Goal: Task Accomplishment & Management: Complete application form

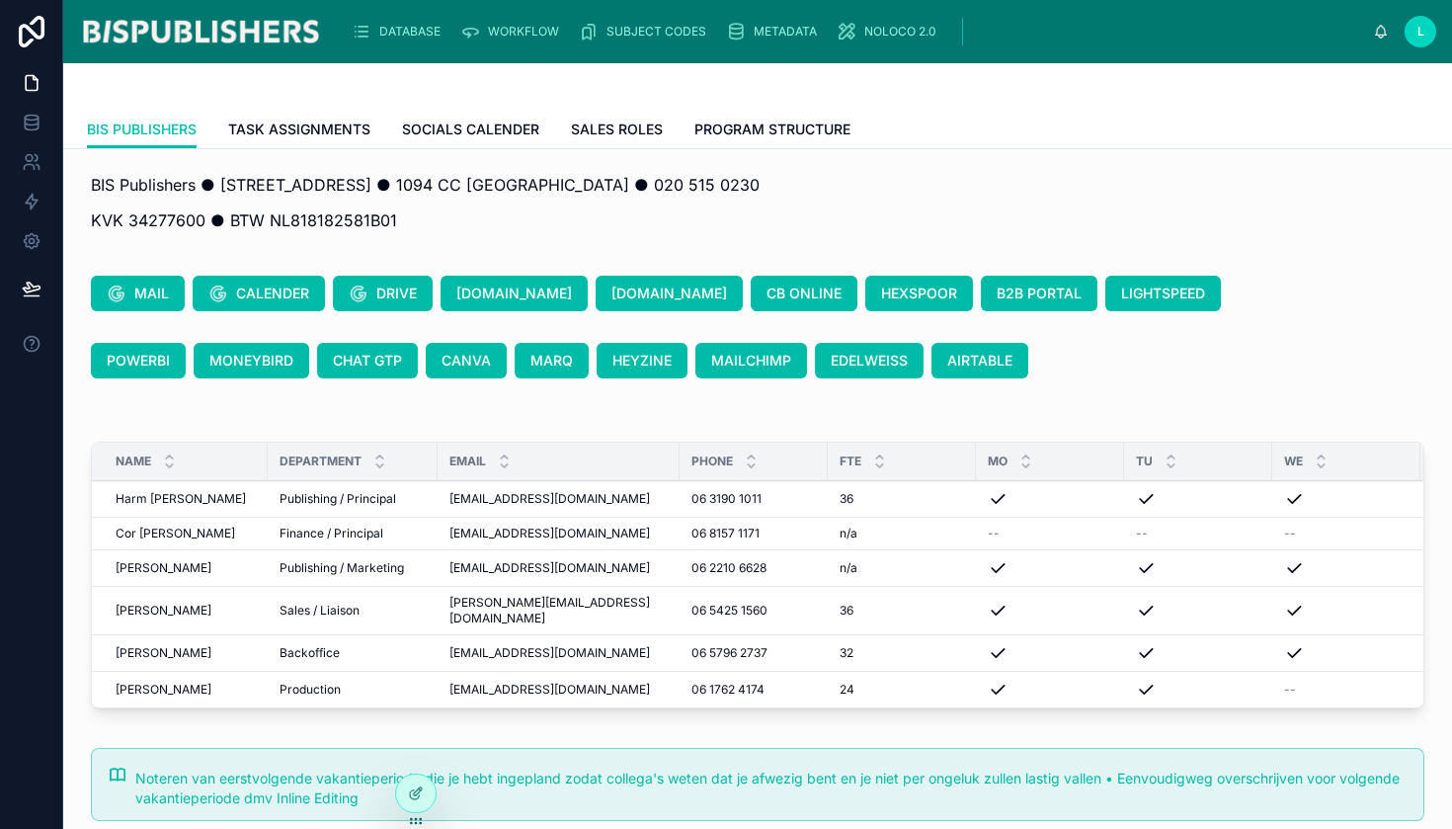
click at [407, 32] on span "DATABASE" at bounding box center [409, 32] width 61 height 16
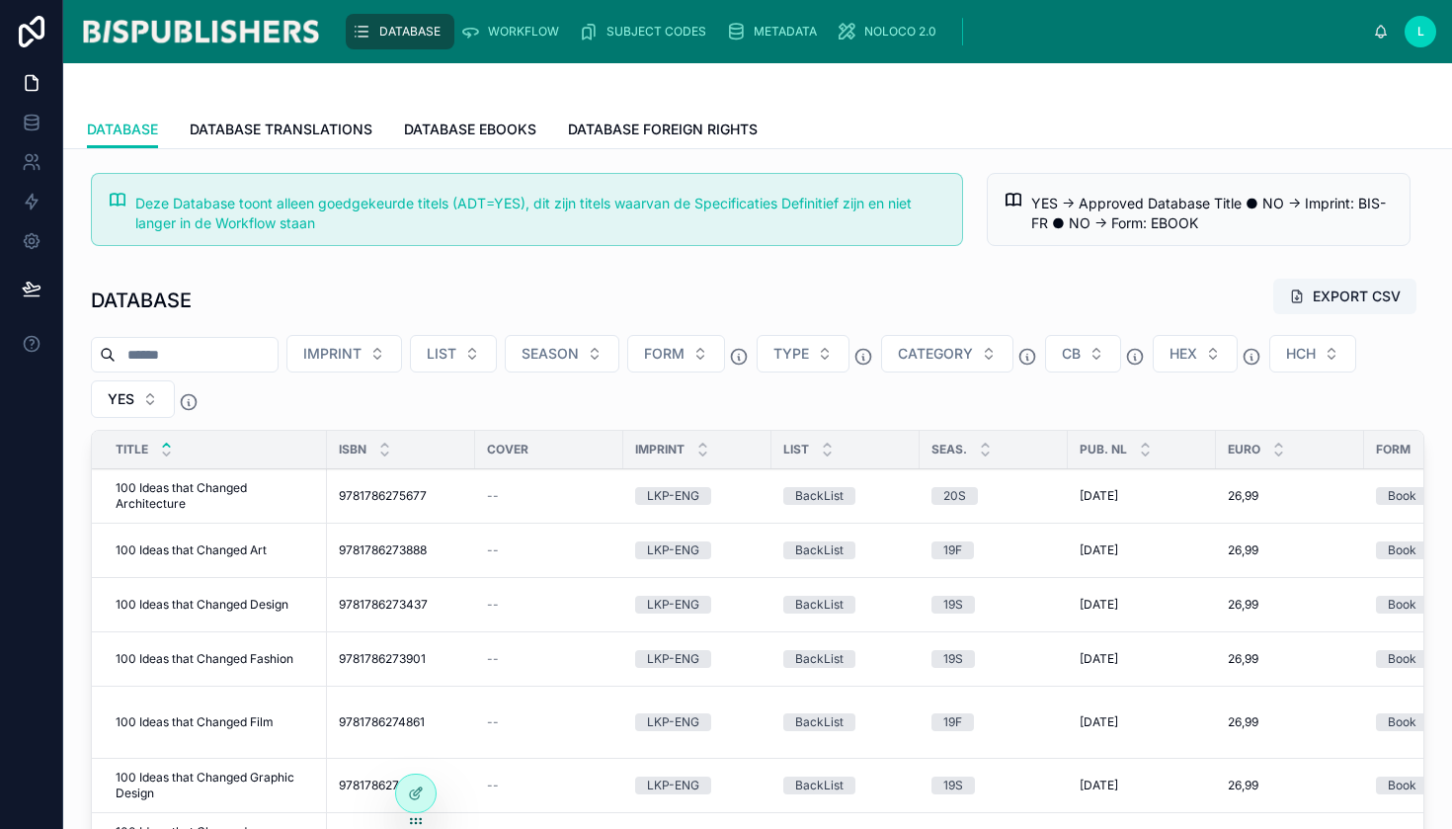
click at [492, 26] on span "WORKFLOW" at bounding box center [523, 32] width 71 height 16
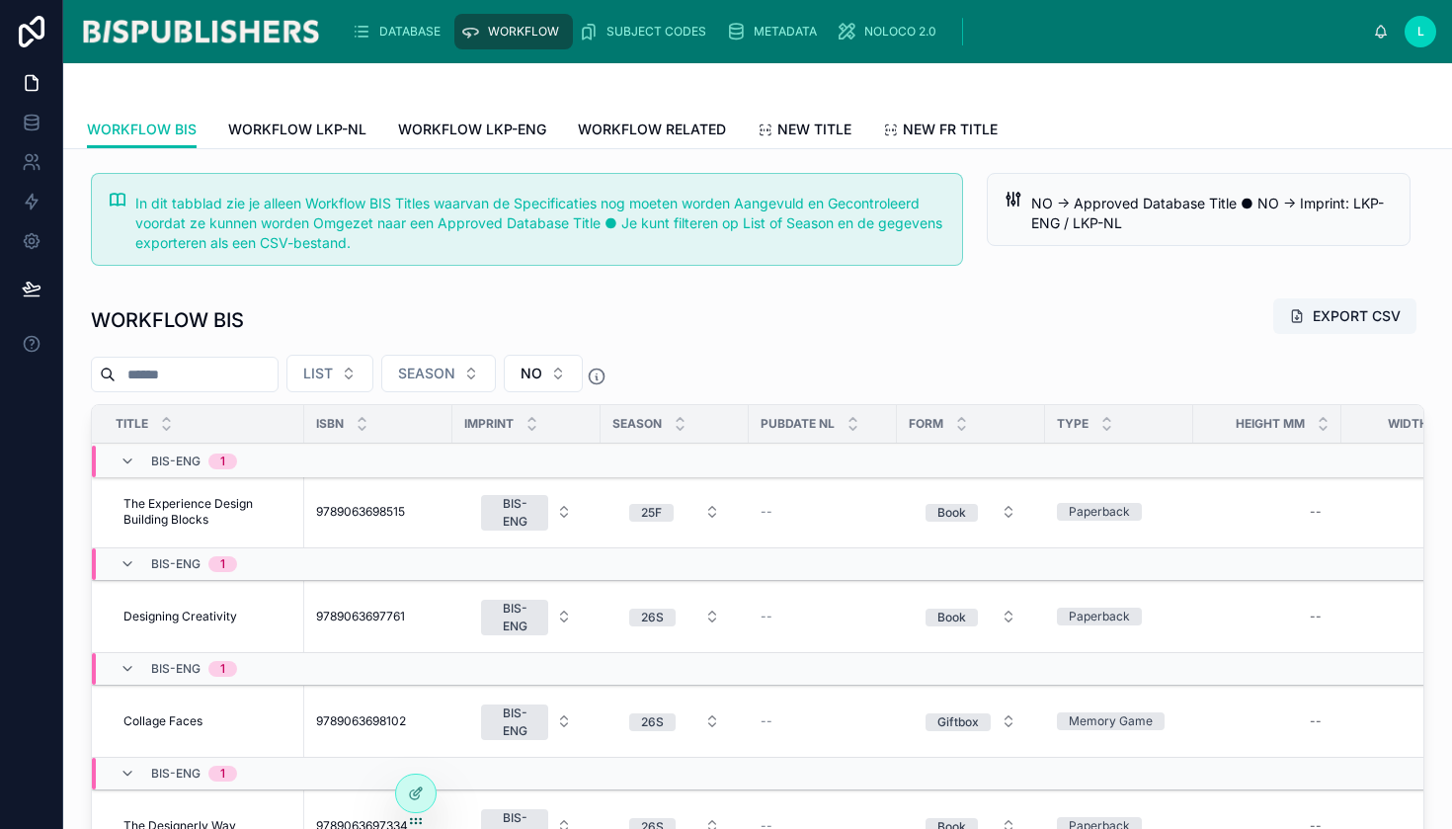
click at [815, 123] on span "NEW TITLE" at bounding box center [814, 130] width 74 height 20
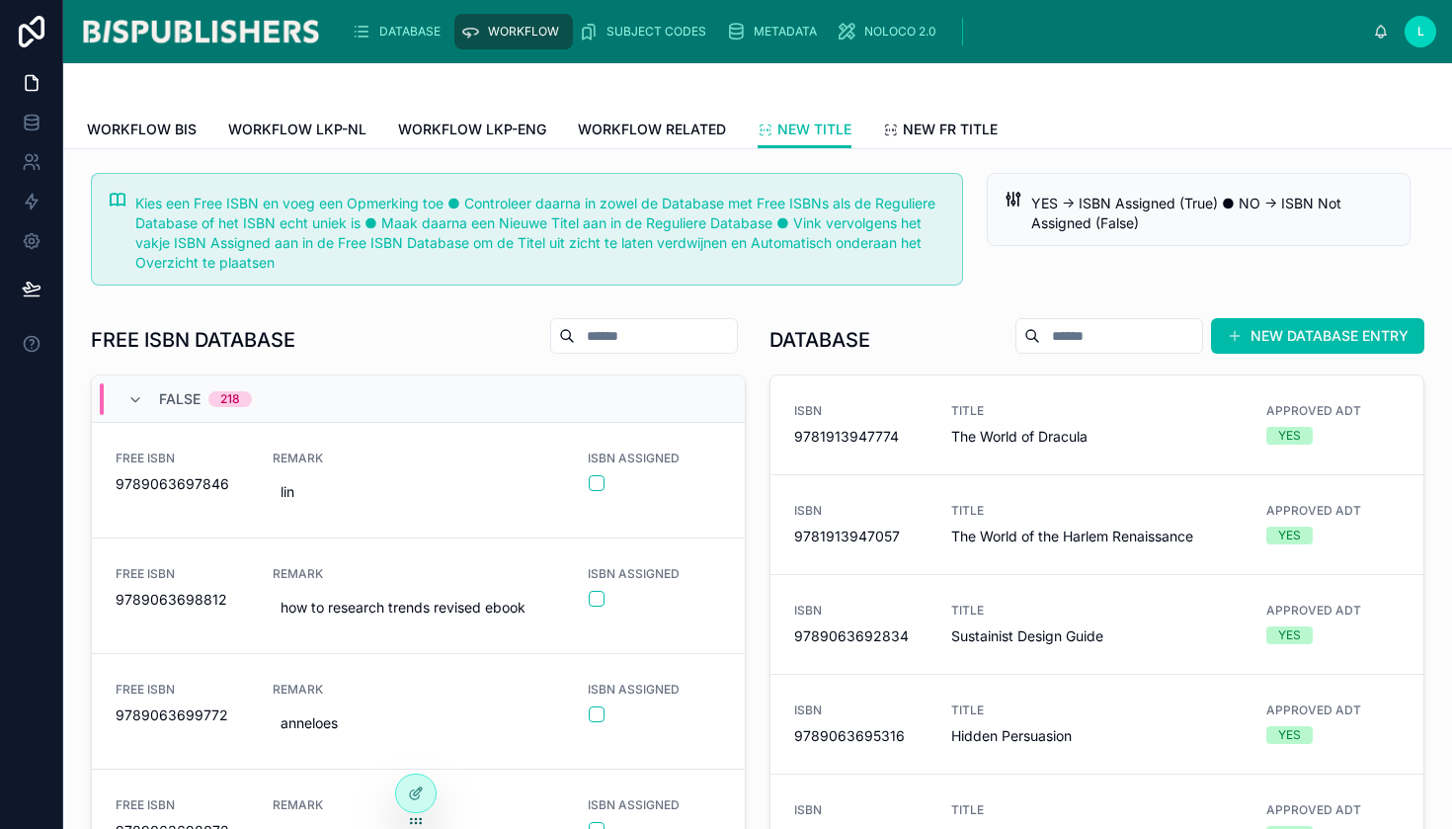
scroll to position [175, 0]
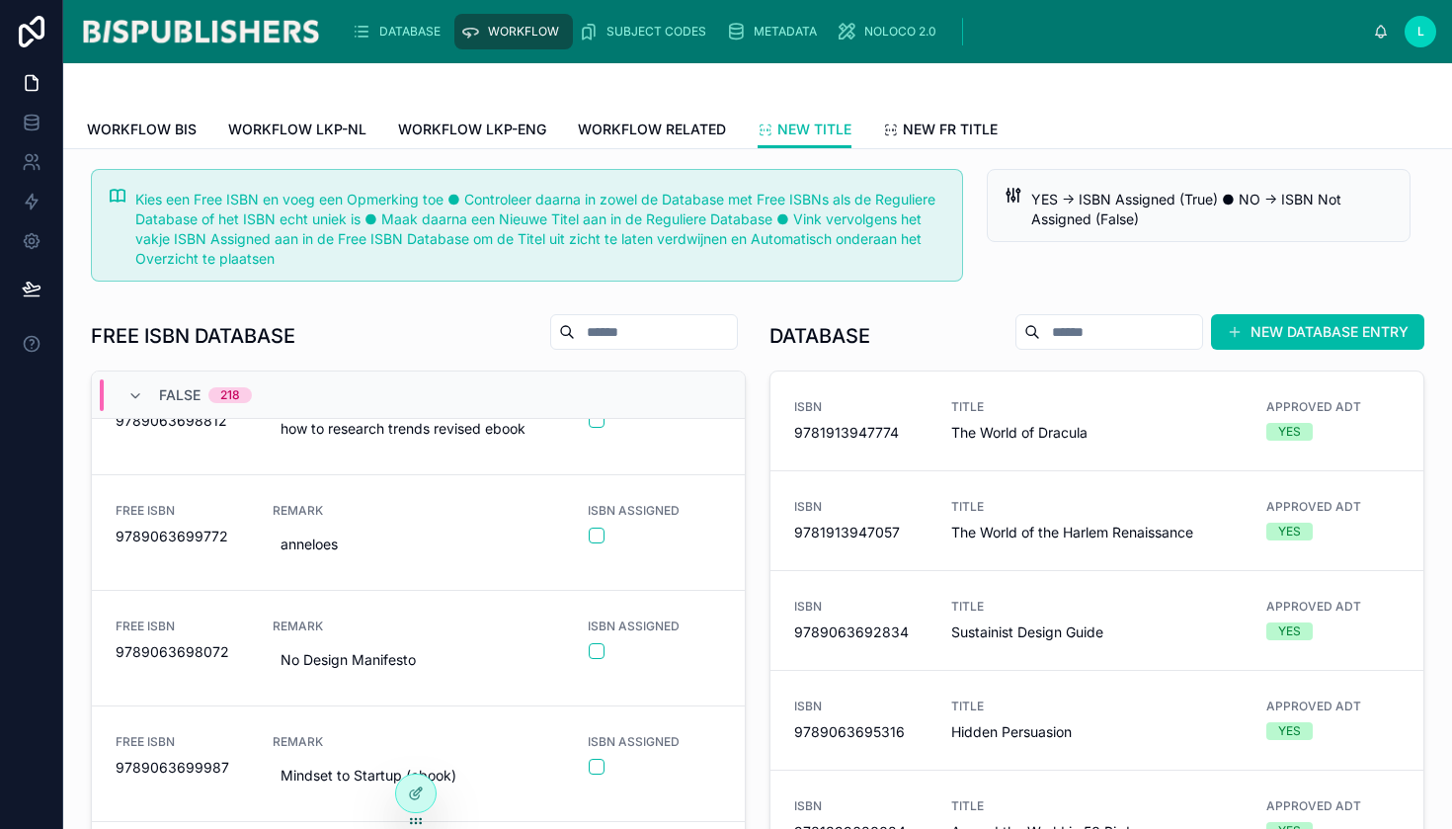
drag, startPoint x: 224, startPoint y: 654, endPoint x: 120, endPoint y: 655, distance: 104.7
click at [120, 655] on div "9789063698072" at bounding box center [182, 652] width 133 height 20
click at [0, 0] on icon at bounding box center [0, 0] width 0 height 0
click at [589, 653] on button "button" at bounding box center [597, 651] width 16 height 16
drag, startPoint x: 222, startPoint y: 655, endPoint x: 141, endPoint y: 658, distance: 81.0
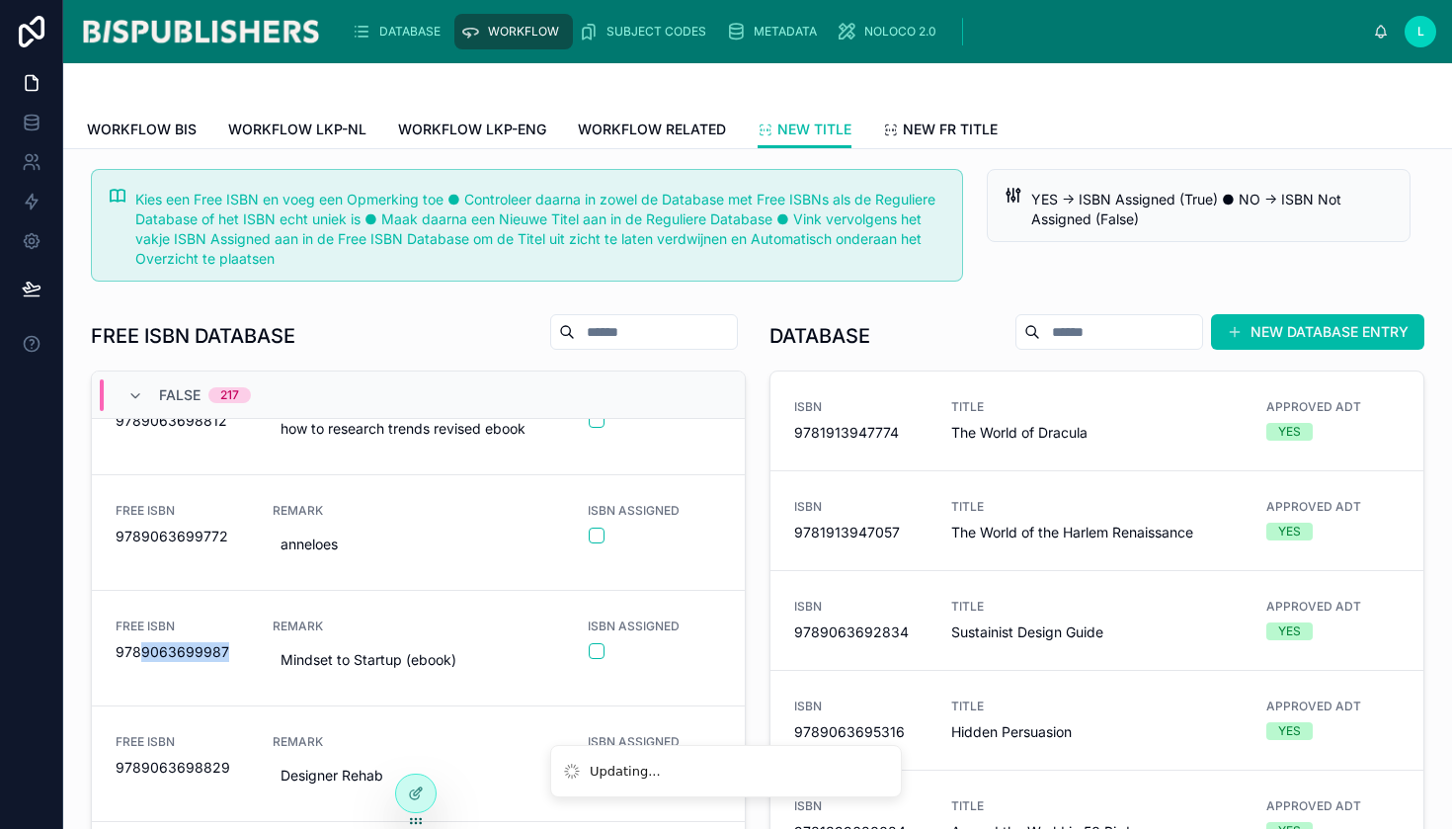
click at [141, 658] on span "9789063699987" at bounding box center [182, 652] width 133 height 20
click at [0, 0] on icon at bounding box center [0, 0] width 0 height 0
click at [1040, 330] on input "text" at bounding box center [1121, 332] width 162 height 28
paste input "**********"
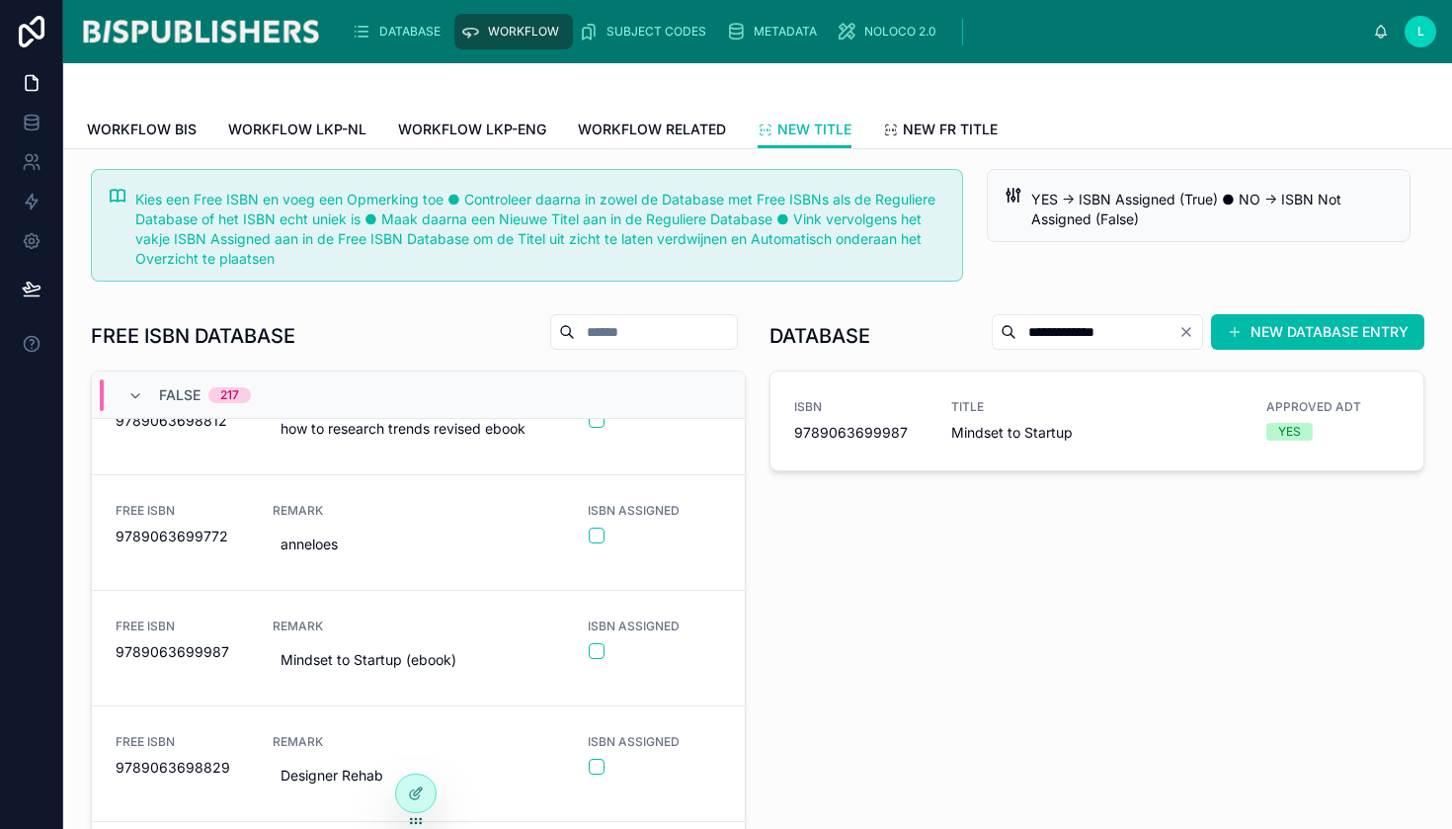
click at [589, 652] on button "button" at bounding box center [597, 651] width 16 height 16
click at [0, 0] on icon at bounding box center [0, 0] width 0 height 0
drag, startPoint x: 1129, startPoint y: 338, endPoint x: 928, endPoint y: 314, distance: 201.9
click at [992, 314] on div "**********" at bounding box center [1097, 332] width 211 height 36
paste input "text"
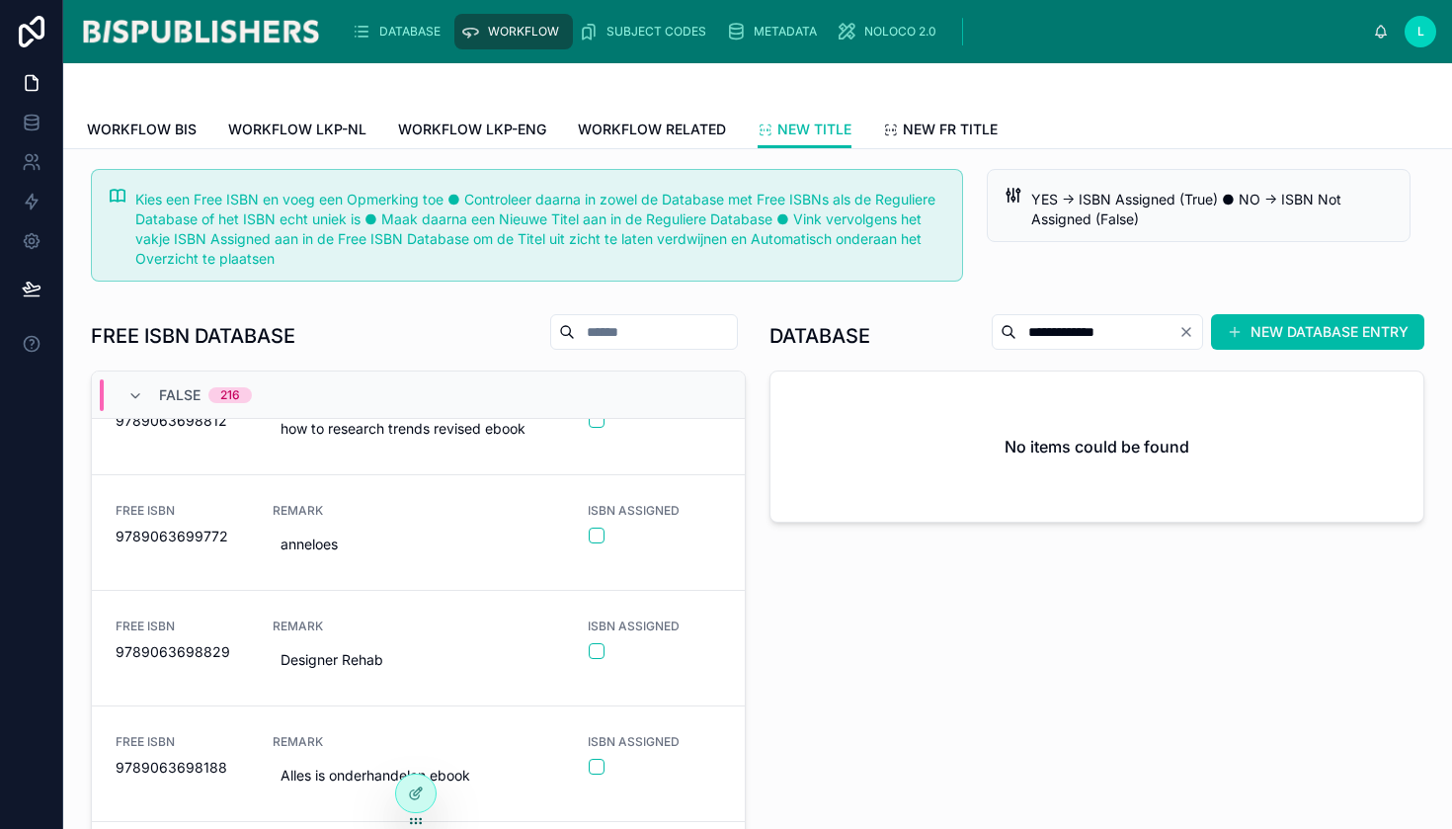
click at [0, 0] on icon at bounding box center [0, 0] width 0 height 0
drag, startPoint x: 1064, startPoint y: 333, endPoint x: 896, endPoint y: 327, distance: 168.0
click at [976, 327] on div "**********" at bounding box center [1200, 332] width 448 height 38
paste input "text"
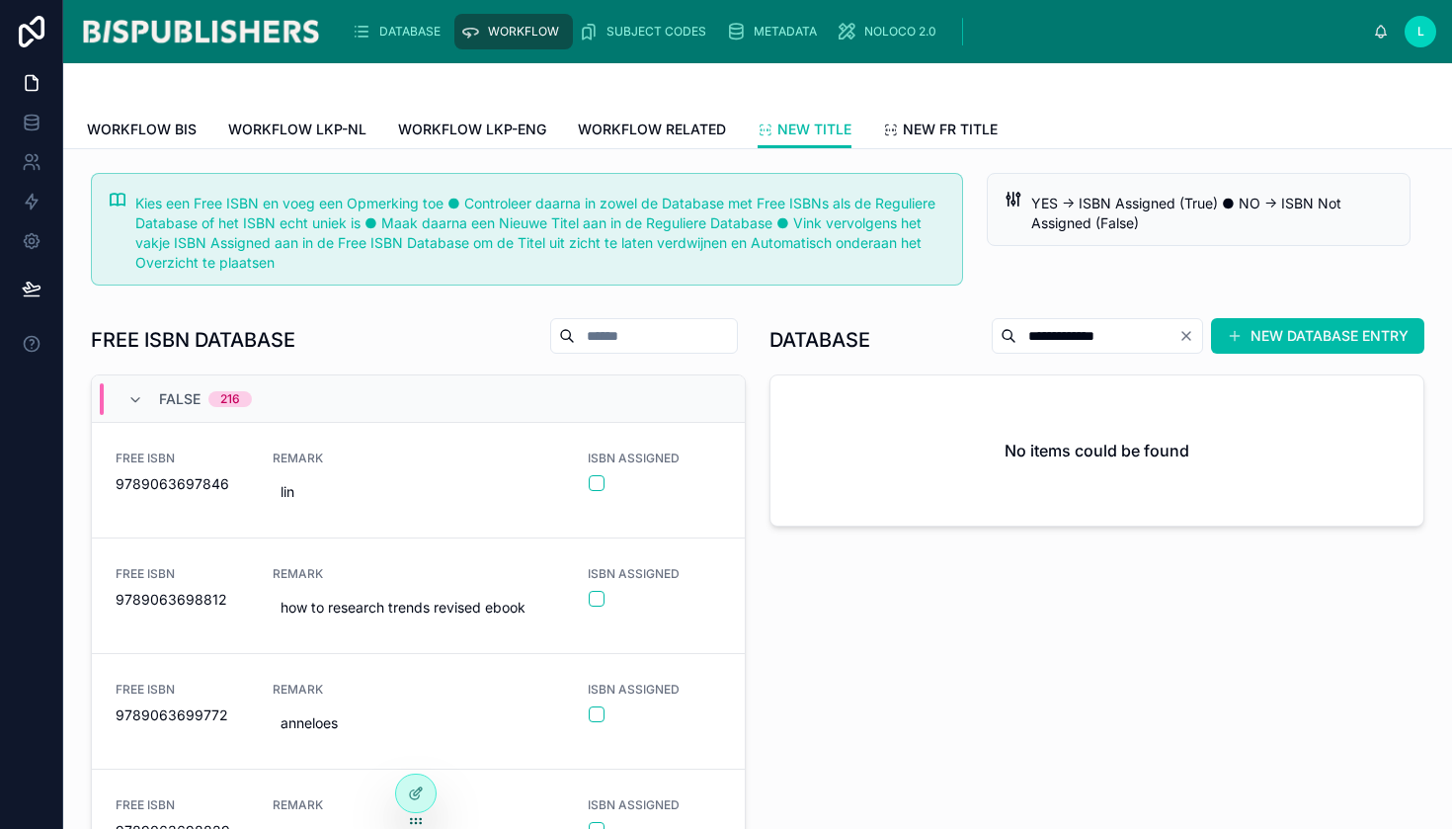
click at [0, 0] on icon at bounding box center [0, 0] width 0 height 0
drag, startPoint x: 1101, startPoint y: 342, endPoint x: 899, endPoint y: 340, distance: 202.5
click at [976, 340] on div "**********" at bounding box center [1200, 336] width 448 height 38
paste input "text"
drag, startPoint x: 227, startPoint y: 604, endPoint x: 122, endPoint y: 603, distance: 104.7
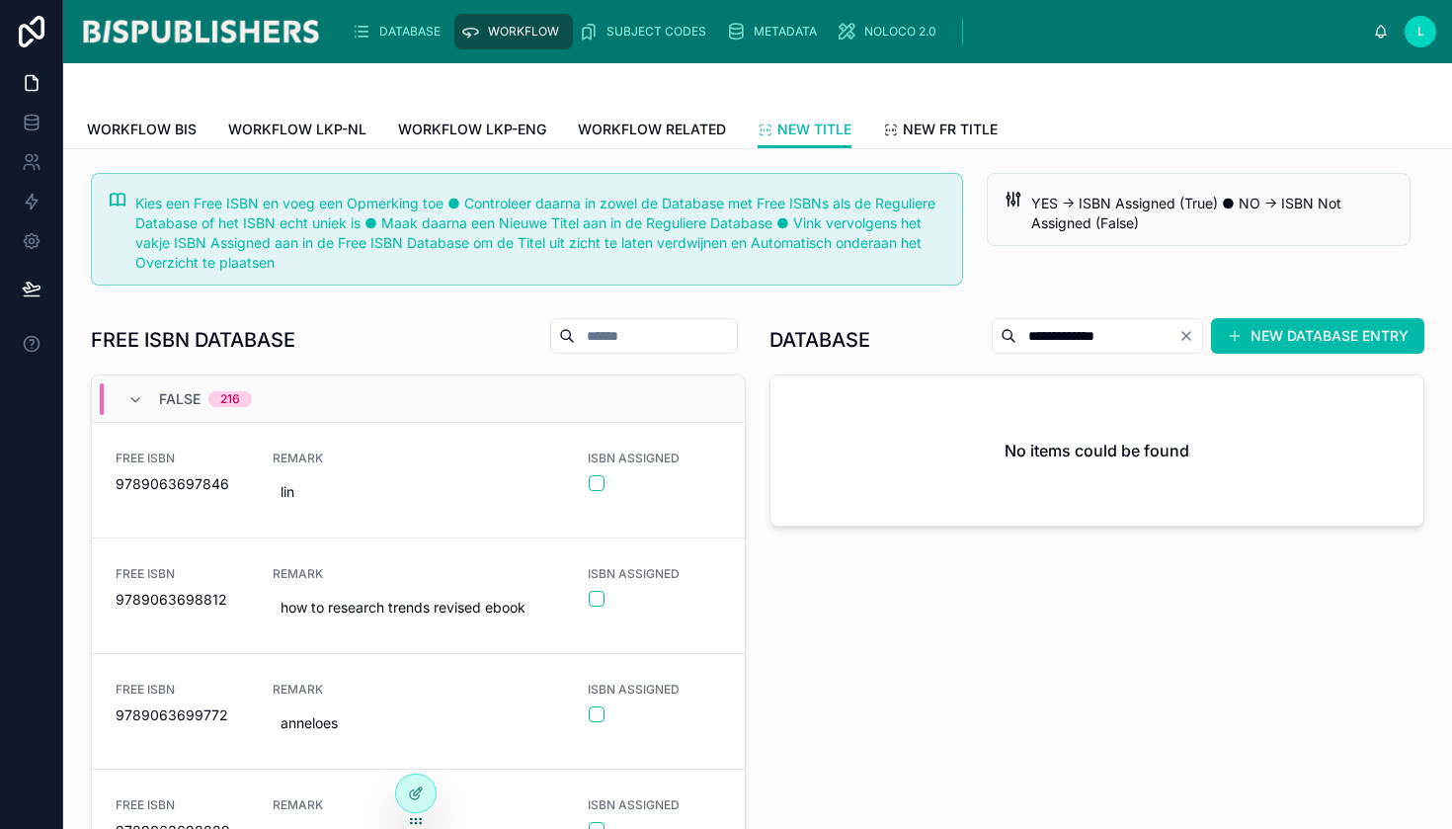
click at [122, 603] on div "9789063698812" at bounding box center [182, 600] width 133 height 20
click at [105, 602] on div "FREE ISBN 9789063698812 REMARK how to research trends revised ebook ISBN ASSIGN…" at bounding box center [418, 596] width 653 height 116
click at [0, 0] on icon at bounding box center [0, 0] width 0 height 0
drag, startPoint x: 1099, startPoint y: 342, endPoint x: 884, endPoint y: 313, distance: 217.2
click at [884, 313] on div "**********" at bounding box center [1097, 660] width 679 height 702
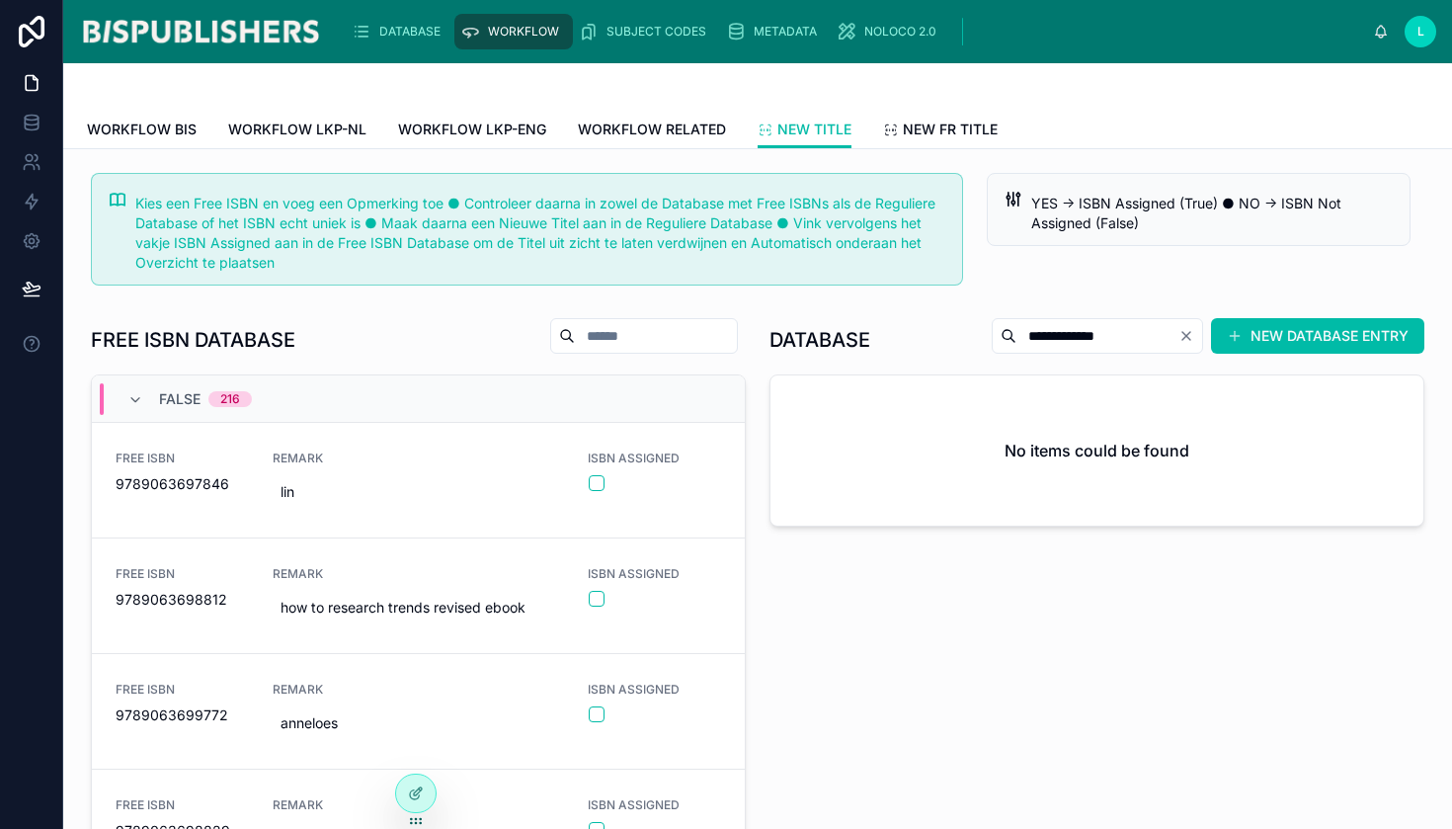
paste input "text"
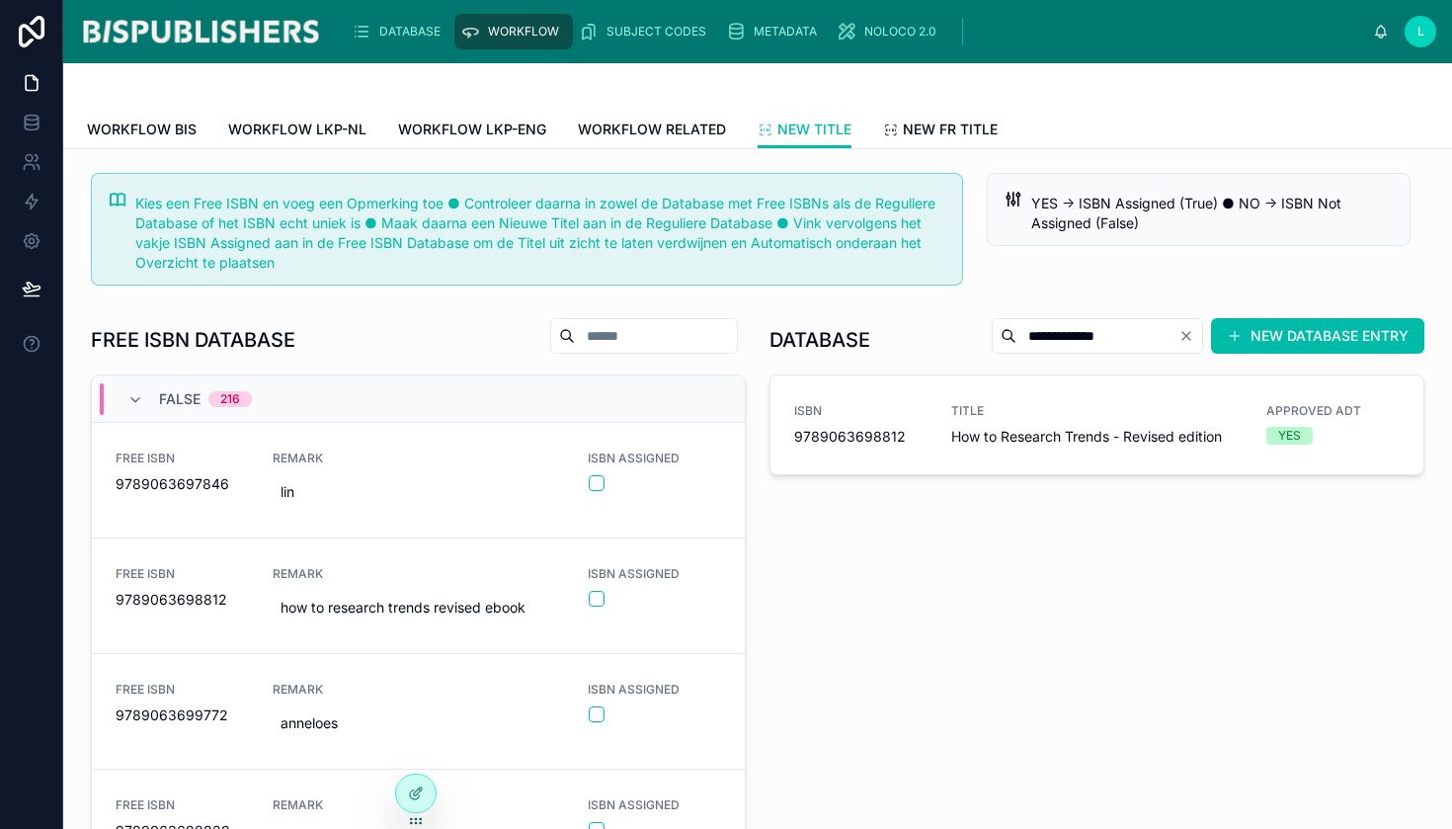
click at [589, 597] on button "button" at bounding box center [597, 599] width 16 height 16
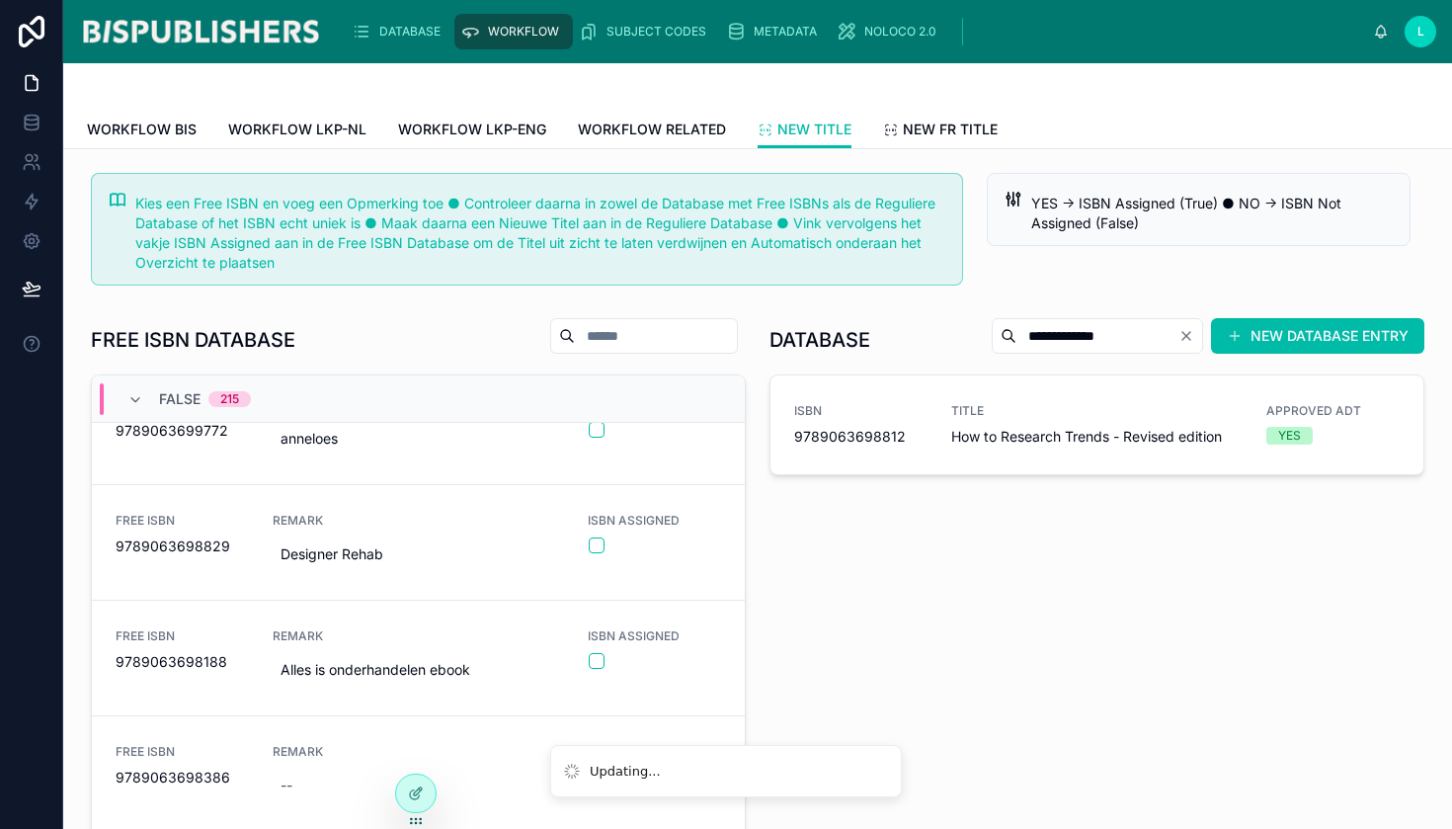
click at [222, 661] on span "9789063698188" at bounding box center [182, 662] width 133 height 20
click at [0, 0] on icon at bounding box center [0, 0] width 0 height 0
drag, startPoint x: 1062, startPoint y: 335, endPoint x: 869, endPoint y: 333, distance: 192.6
click at [869, 333] on div "**********" at bounding box center [1096, 339] width 655 height 45
paste input "text"
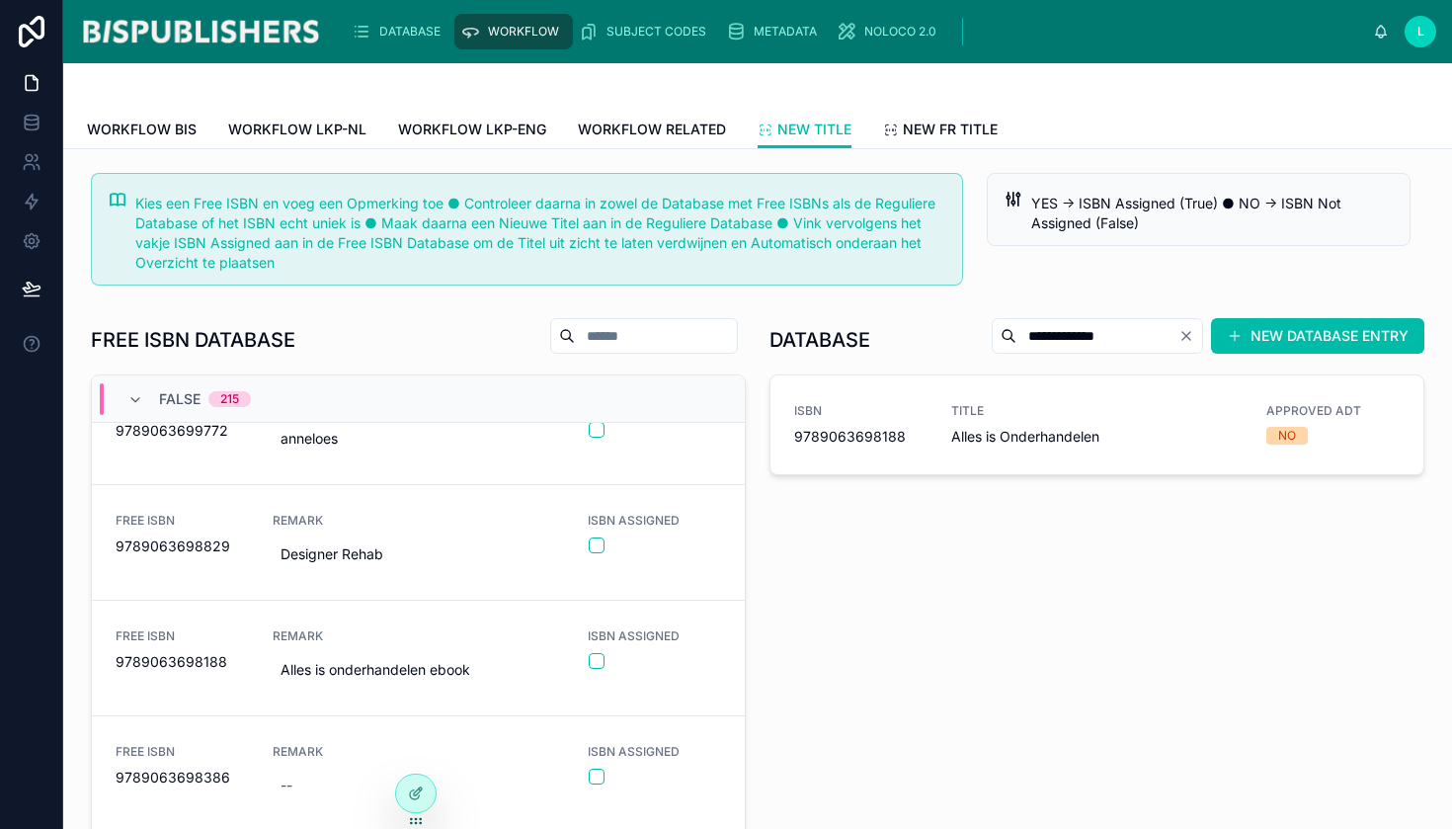
type input "**********"
click at [589, 660] on button "button" at bounding box center [597, 661] width 16 height 16
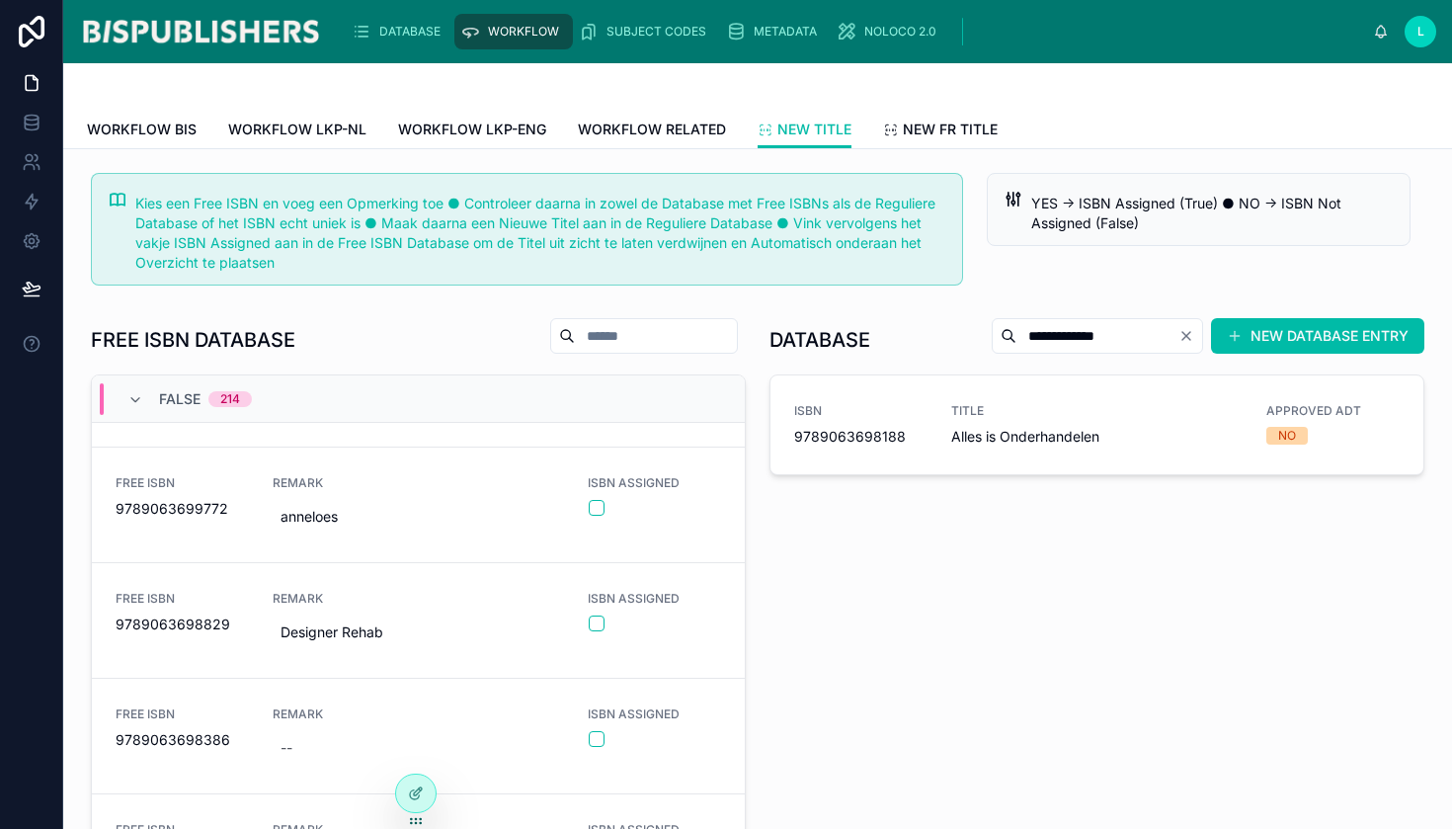
scroll to position [95, 0]
